Goal: Navigation & Orientation: Find specific page/section

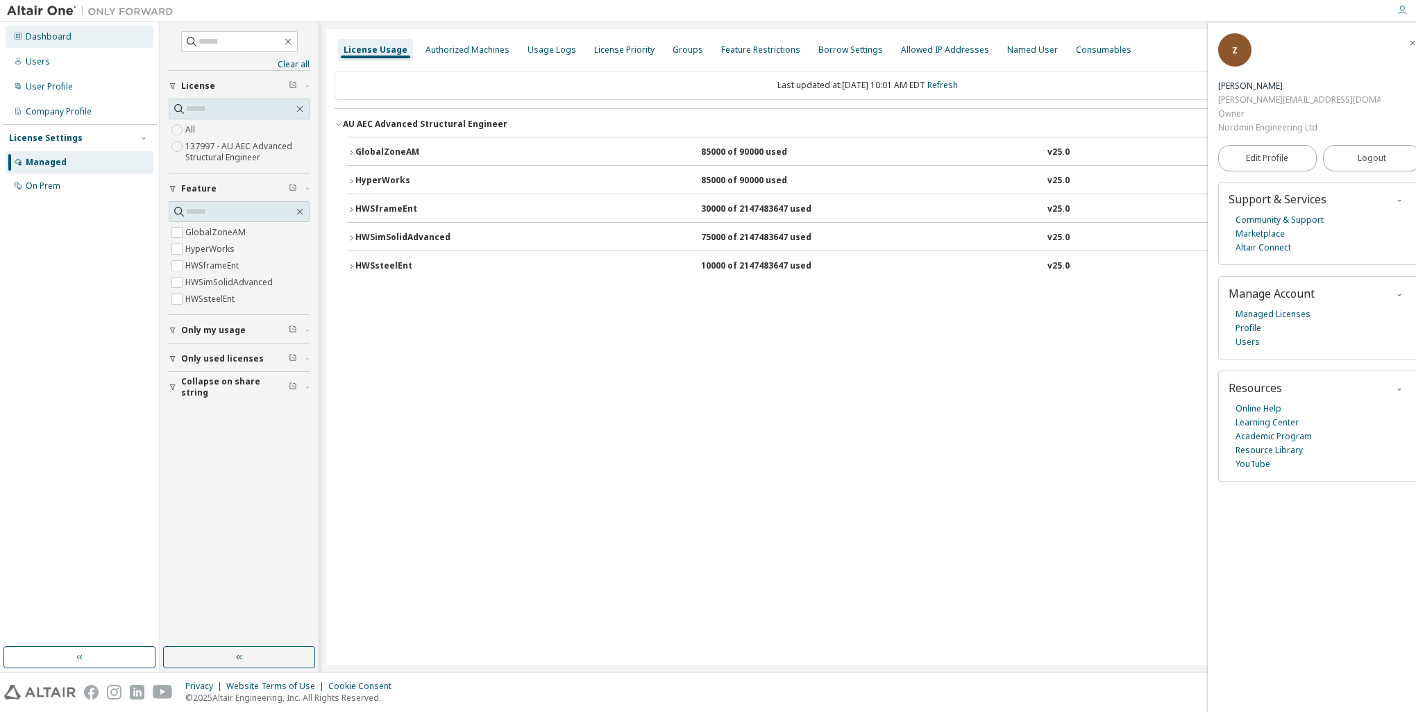
click at [50, 40] on div "Dashboard" at bounding box center [49, 36] width 46 height 11
